Goal: Task Accomplishment & Management: Use online tool/utility

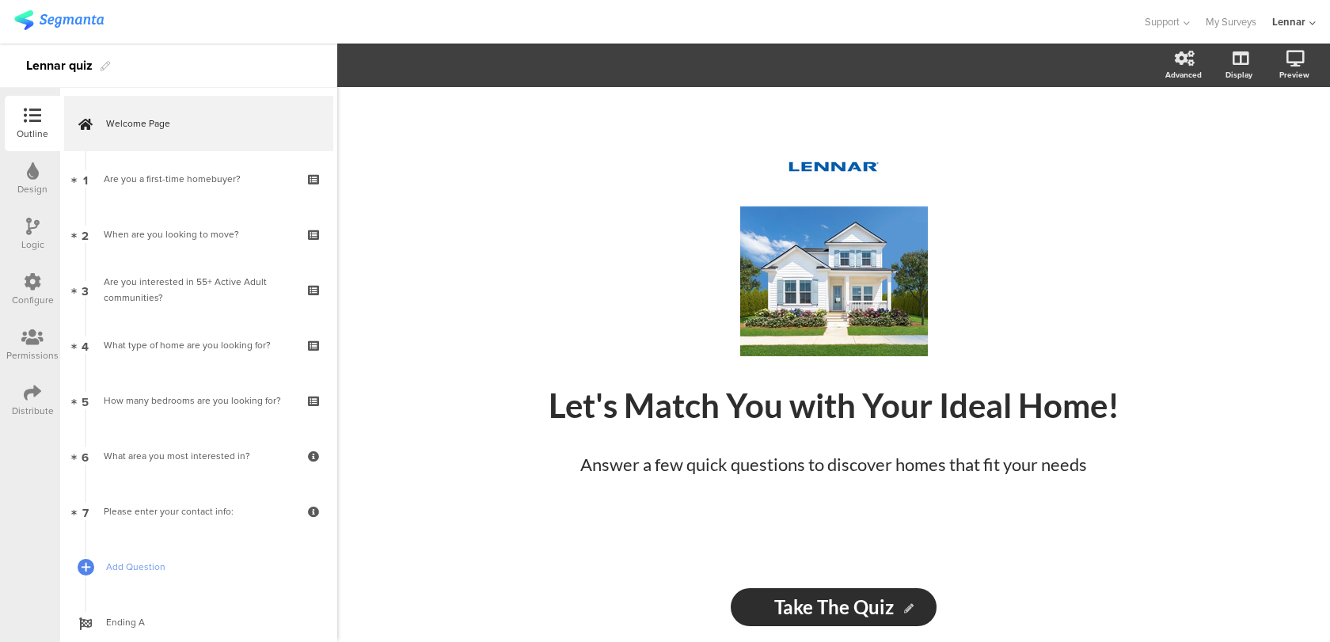
click at [52, 304] on div "Configure" at bounding box center [33, 300] width 42 height 14
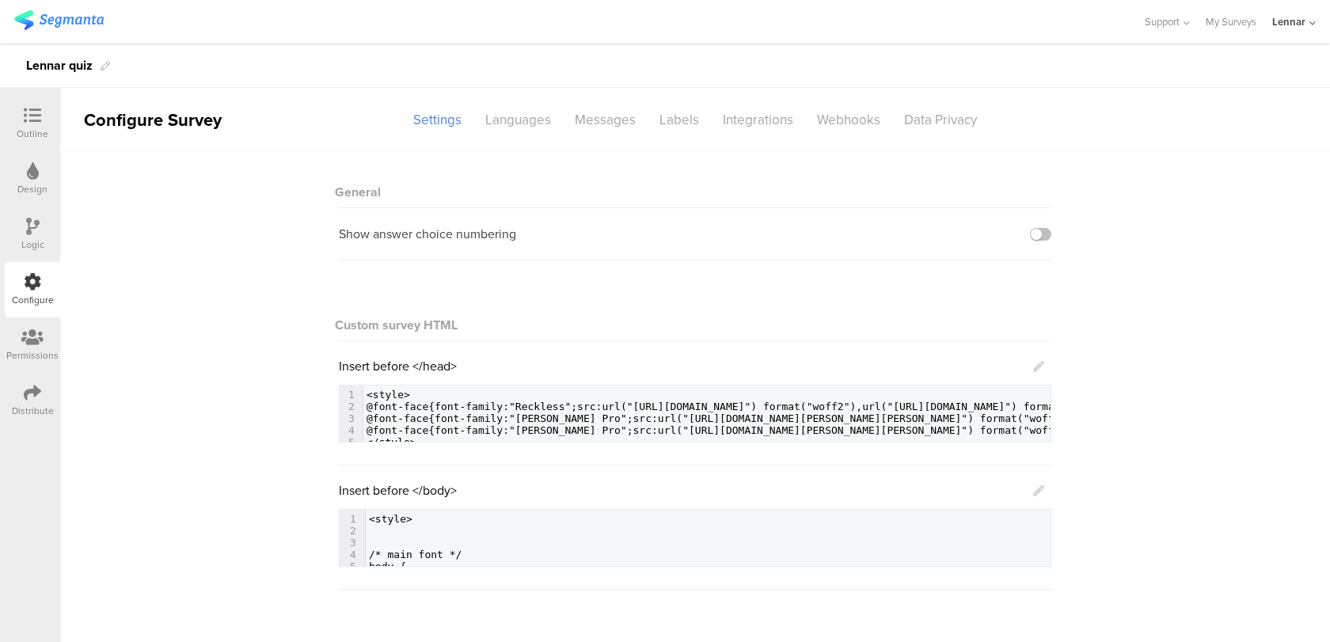
click at [1035, 490] on icon at bounding box center [1038, 490] width 11 height 11
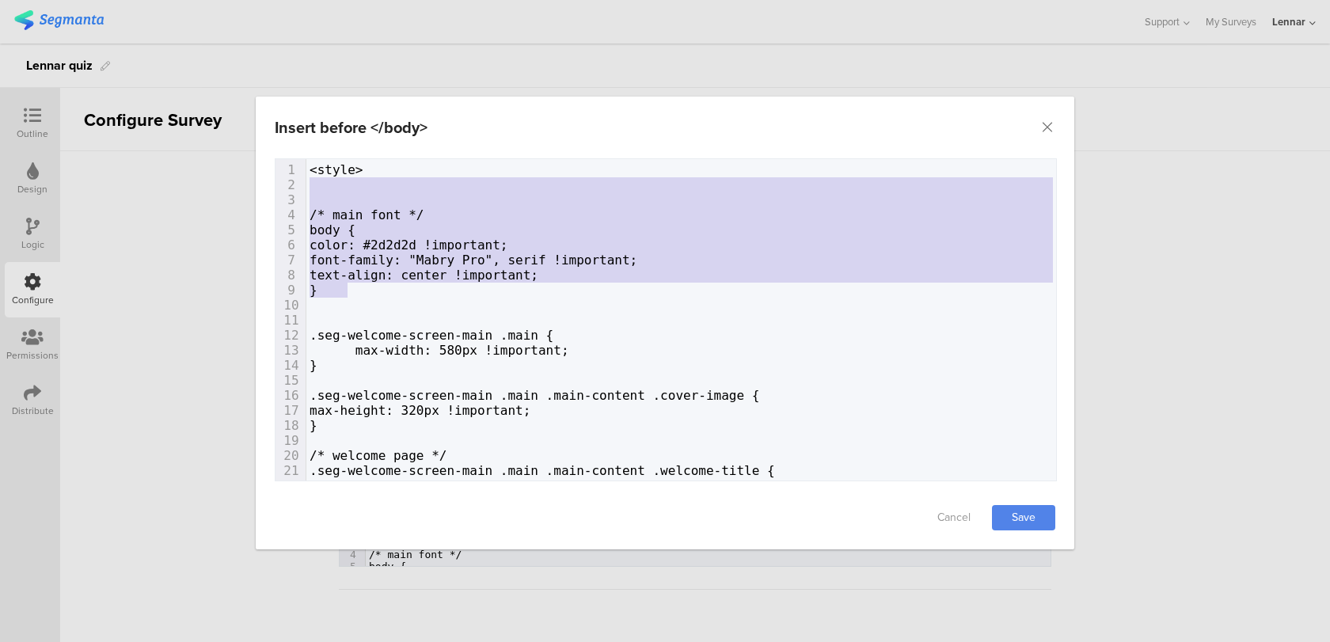
type textarea "<style> /* main font */ body { color: #2d2d2d !important; font-family: "Mabry P…"
drag, startPoint x: 356, startPoint y: 288, endPoint x: 292, endPoint y: 167, distance: 137.1
click at [306, 167] on div "1 <style> 2 ​ 3 ​ 4 /* main font */ 5 body { 6 color: #2d2d2d !important; 7 fon…" at bounding box center [681, 395] width 750 height 466
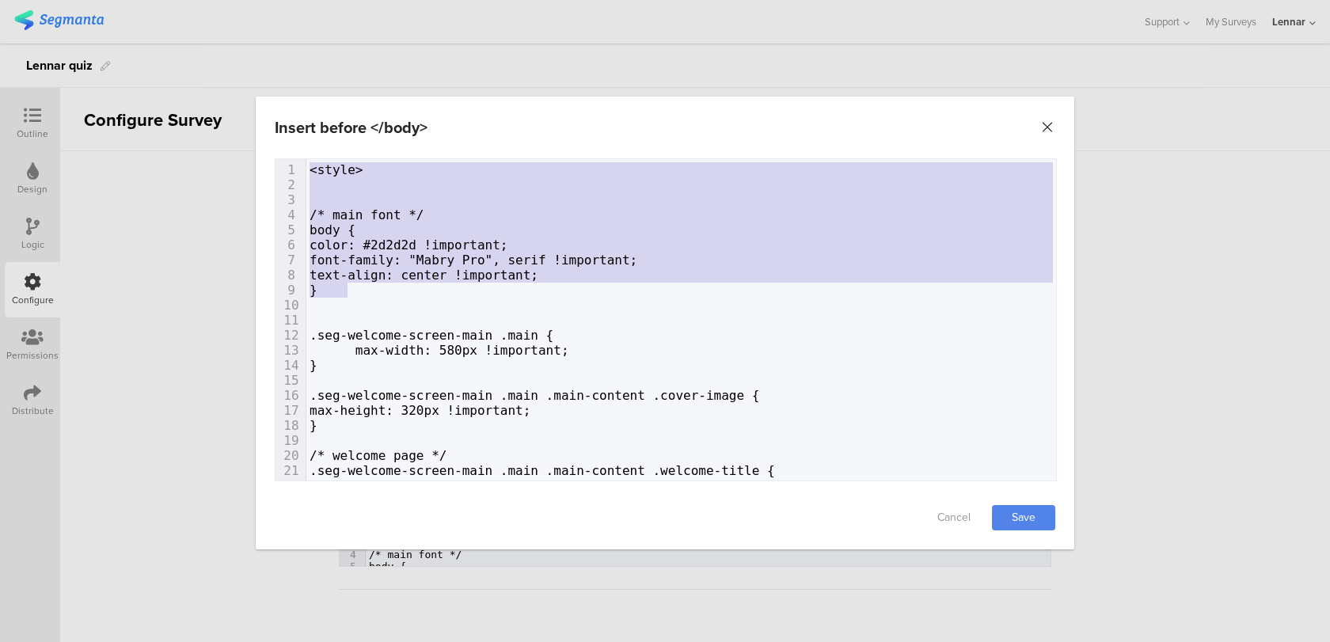
click at [1041, 123] on icon "Close" at bounding box center [1047, 128] width 16 height 16
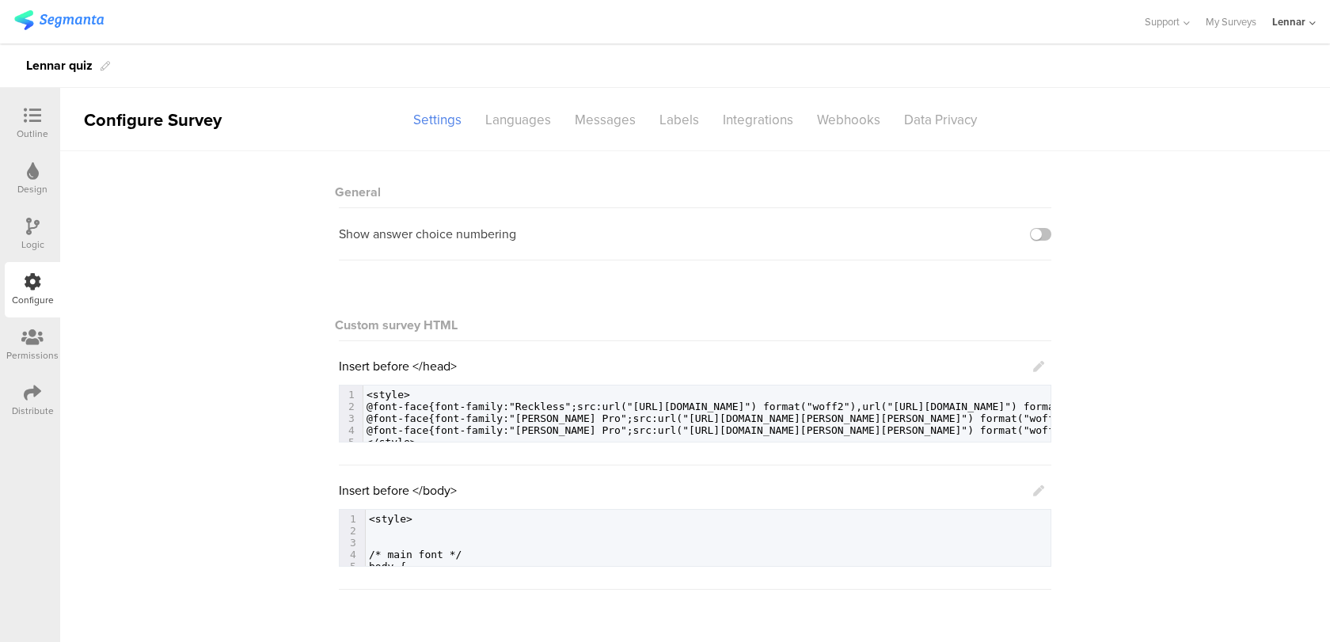
click at [1031, 490] on div "Insert before </body>" at bounding box center [691, 490] width 705 height 18
click at [1043, 492] on icon at bounding box center [1038, 490] width 11 height 11
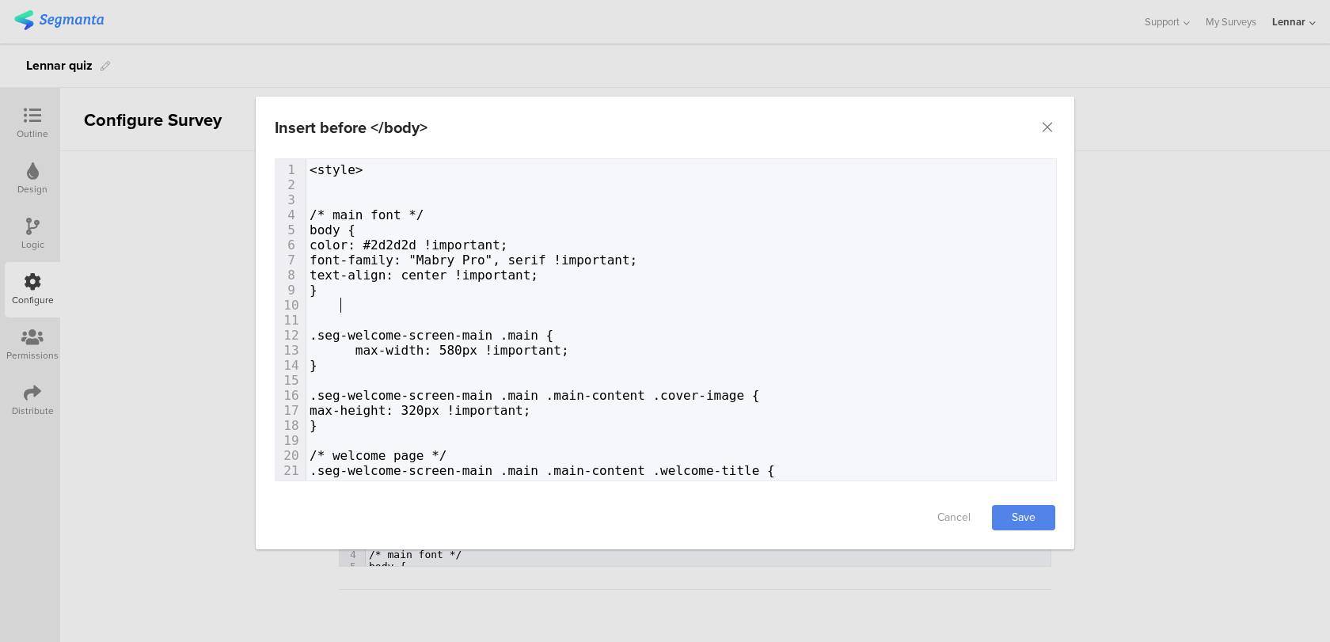
click at [518, 304] on pre "dialog" at bounding box center [681, 305] width 750 height 15
type textarea "color: #2d2d2d !important; font-family: "Mabry Pro", serif !important; text-ali…"
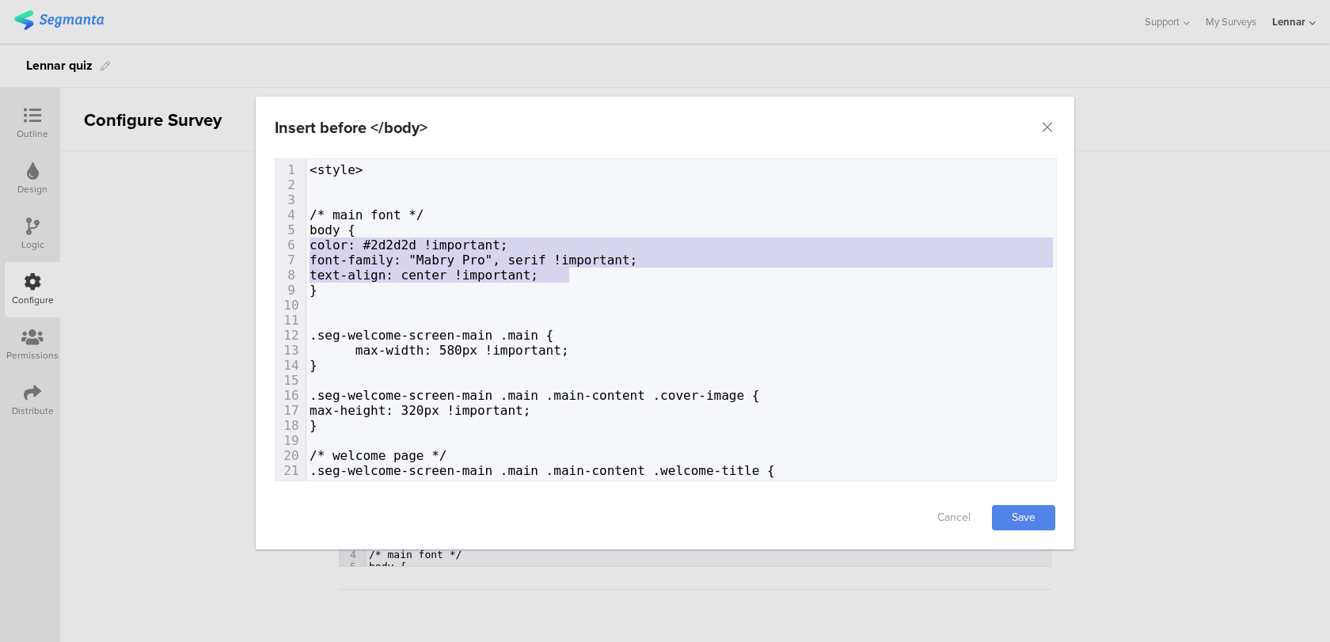
drag, startPoint x: 688, startPoint y: 268, endPoint x: 264, endPoint y: 250, distance: 423.9
click at [264, 250] on div "Failed saving changes. If the problem persists please contact us at team@segman…" at bounding box center [665, 322] width 819 height 328
click at [591, 322] on pre "dialog" at bounding box center [681, 320] width 750 height 15
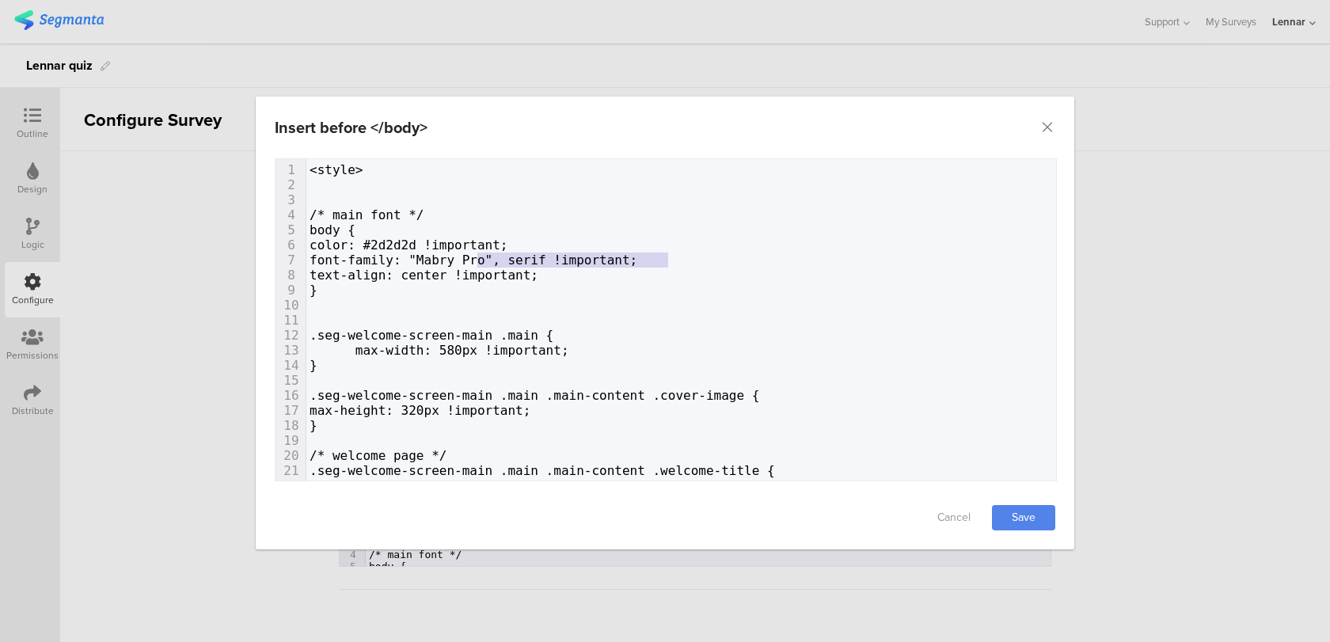
type textarea "font-family: "Mabry Pro", serif !important;"
drag, startPoint x: 677, startPoint y: 257, endPoint x: 261, endPoint y: 261, distance: 415.7
click at [261, 261] on div "Failed saving changes. If the problem persists please contact us at team@segman…" at bounding box center [665, 322] width 819 height 328
click at [1039, 128] on div "Insert before </body>" at bounding box center [665, 128] width 819 height 62
click at [1051, 120] on icon "Close" at bounding box center [1047, 128] width 16 height 16
